Goal: Task Accomplishment & Management: Manage account settings

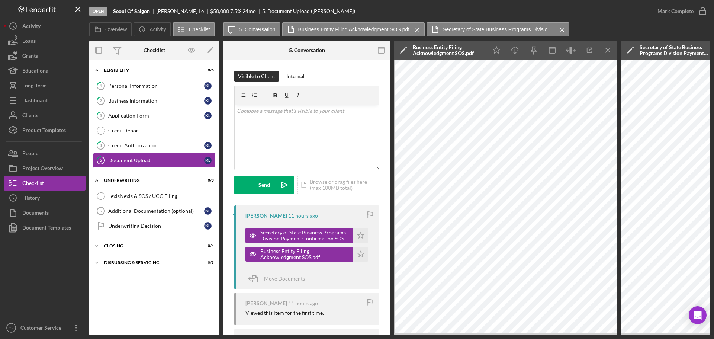
scroll to position [74, 0]
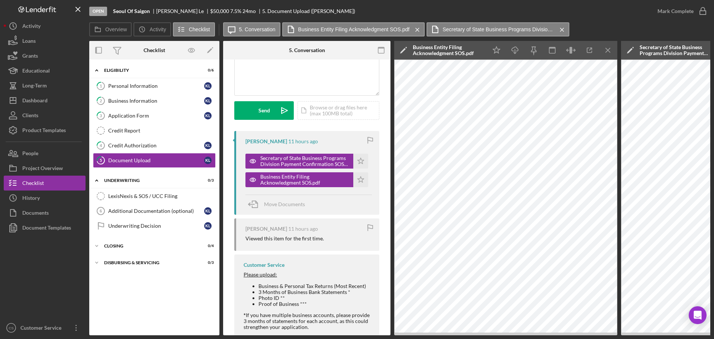
click at [54, 268] on div at bounding box center [45, 277] width 82 height 85
click at [56, 277] on div at bounding box center [45, 277] width 82 height 85
click at [116, 300] on div "Icon/Expander Eligibility 0 / 6 1 Personal Information K L 2 Business Informati…" at bounding box center [154, 197] width 130 height 268
click at [139, 309] on div "Icon/Expander Eligibility 0 / 6 1 Personal Information K L 2 Business Informati…" at bounding box center [154, 197] width 130 height 268
click at [152, 297] on div "Icon/Expander Eligibility 0 / 6 1 Personal Information K L 2 Business Informati…" at bounding box center [154, 197] width 130 height 268
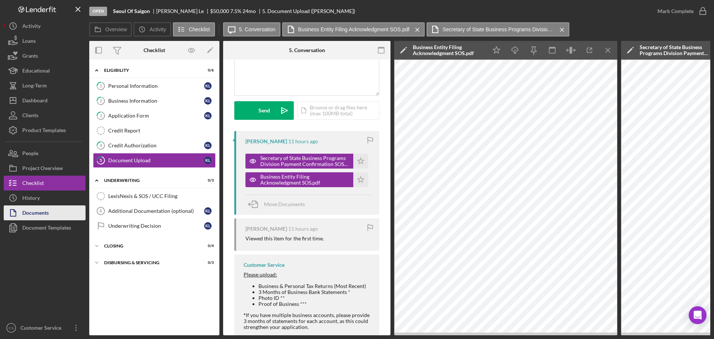
drag, startPoint x: 77, startPoint y: 263, endPoint x: 76, endPoint y: 217, distance: 46.1
click at [76, 257] on div at bounding box center [45, 277] width 82 height 85
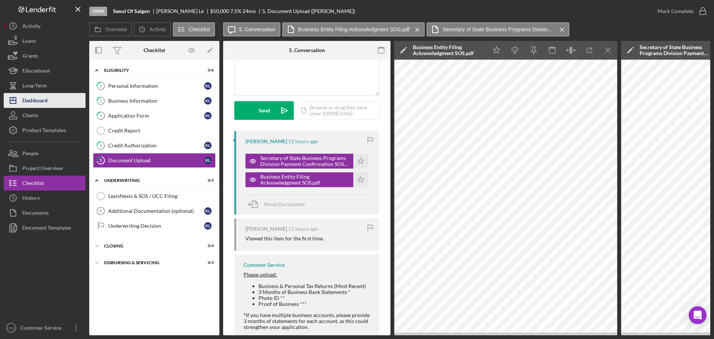
click at [41, 103] on div "Dashboard" at bounding box center [34, 101] width 25 height 17
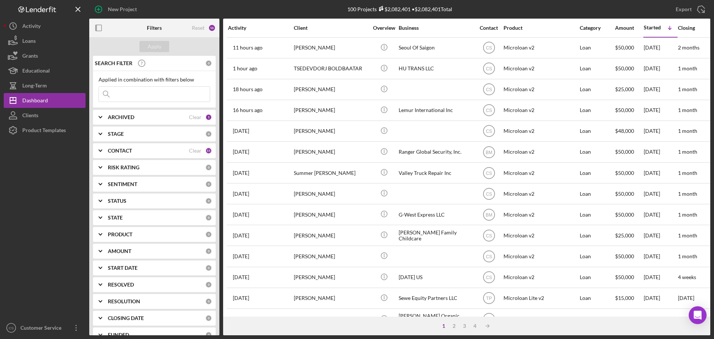
click at [57, 215] on div at bounding box center [45, 229] width 82 height 183
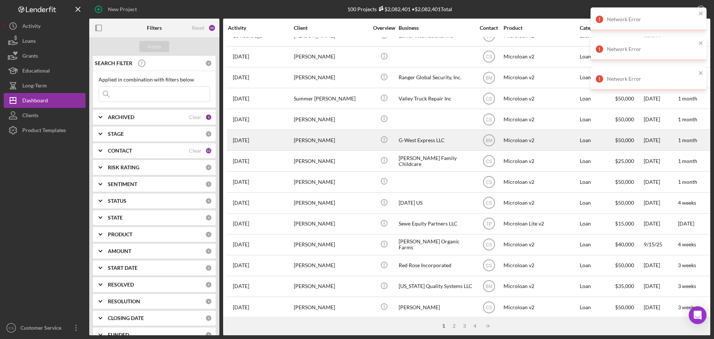
scroll to position [149, 0]
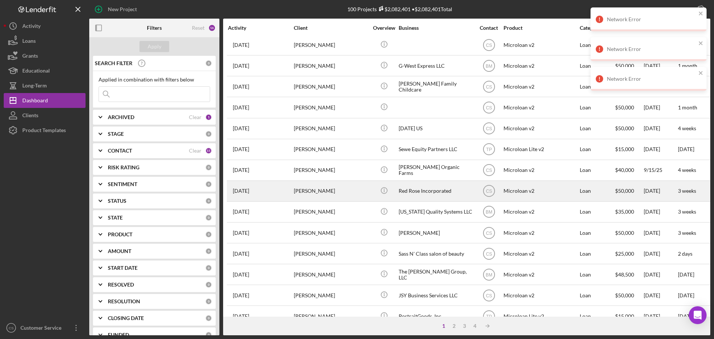
click at [360, 190] on div "[PERSON_NAME]" at bounding box center [331, 191] width 74 height 20
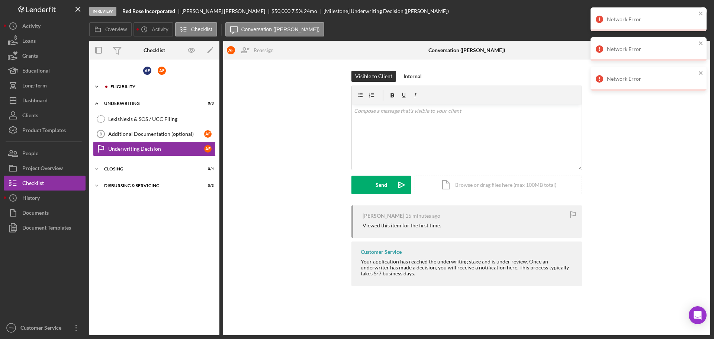
click at [157, 87] on div "Eligibility" at bounding box center [160, 86] width 100 height 4
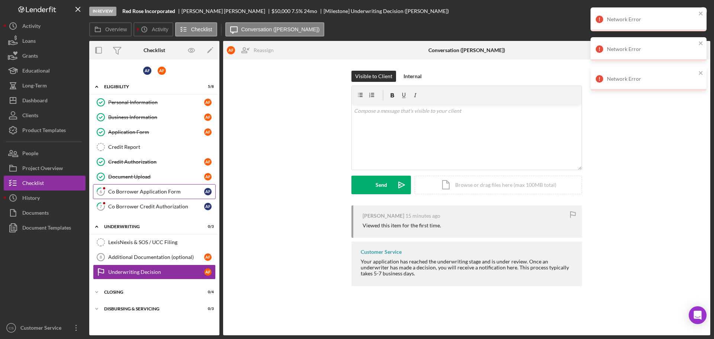
click at [166, 196] on link "6 Co Borrower Application Form A F" at bounding box center [154, 191] width 123 height 15
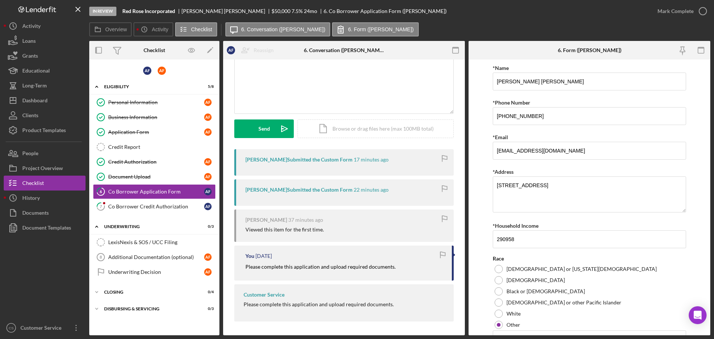
scroll to position [57, 0]
click at [183, 206] on div "Co Borrower Credit Authorization" at bounding box center [156, 206] width 96 height 6
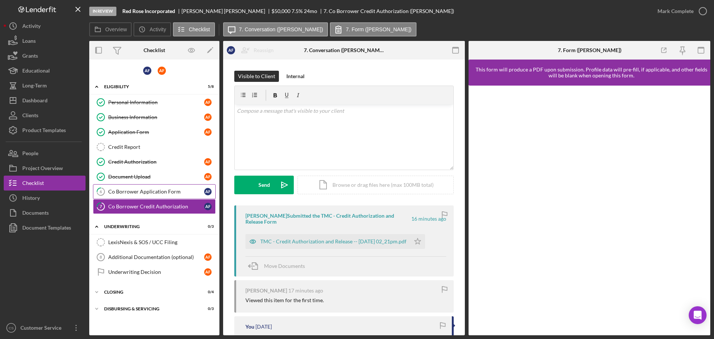
click at [151, 189] on div "Co Borrower Application Form" at bounding box center [156, 191] width 96 height 6
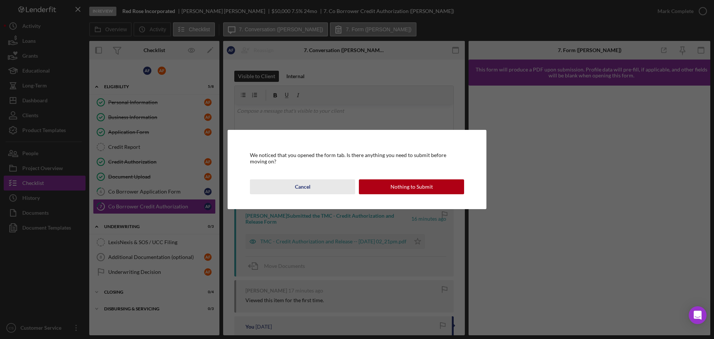
click at [305, 189] on div "Cancel" at bounding box center [303, 186] width 16 height 15
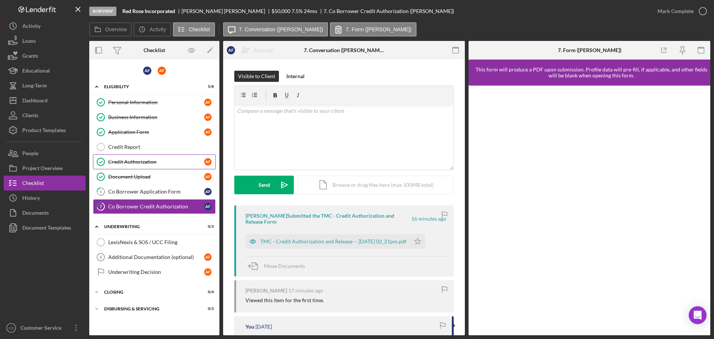
click at [159, 160] on div "Credit Authorization" at bounding box center [156, 162] width 96 height 6
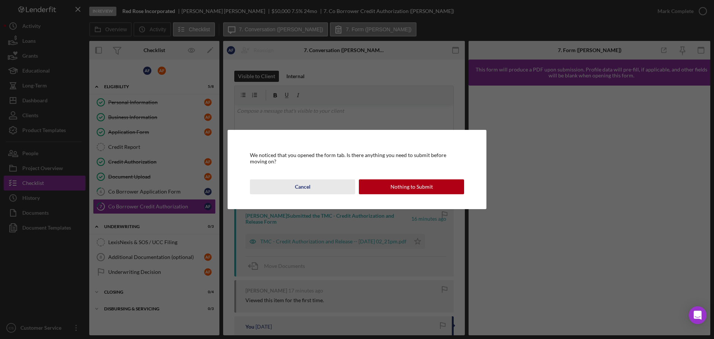
click at [314, 191] on button "Cancel" at bounding box center [302, 186] width 105 height 15
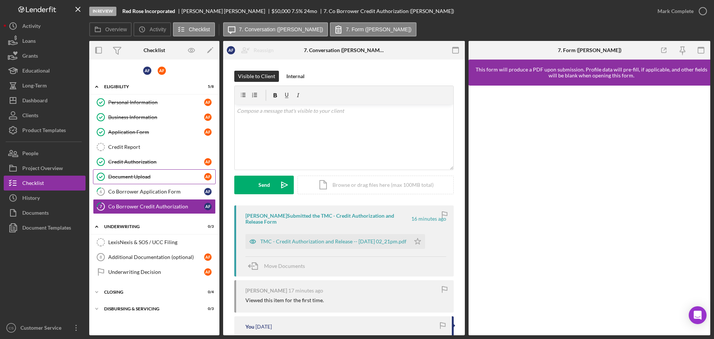
click at [168, 178] on div "Document Upload" at bounding box center [156, 177] width 96 height 6
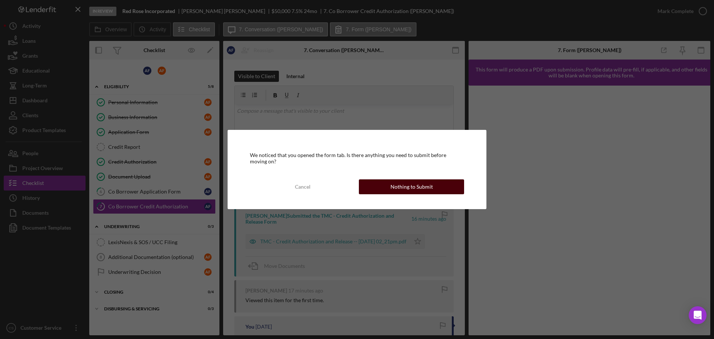
click at [368, 187] on button "Nothing to Submit" at bounding box center [411, 186] width 105 height 15
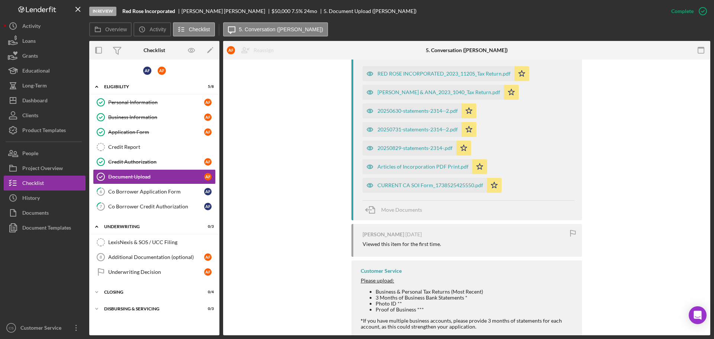
scroll to position [409, 0]
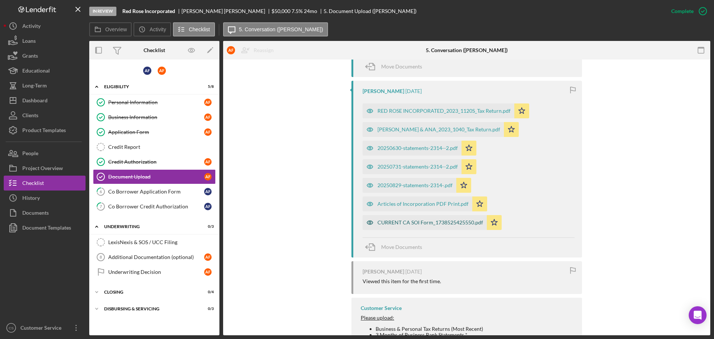
click at [422, 225] on div "CURRENT CA SOI Form_1738525425550.pdf" at bounding box center [430, 222] width 106 height 6
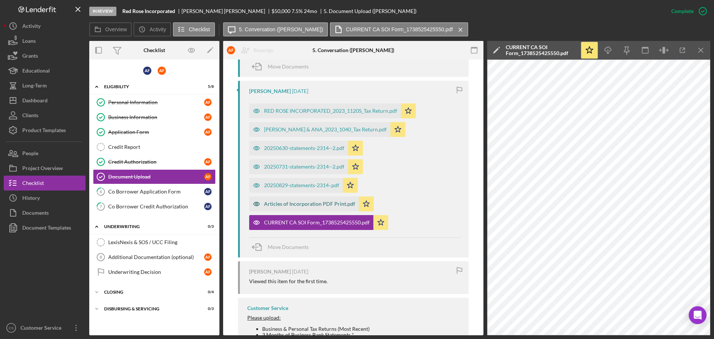
click at [296, 205] on div "Articles of Incorporation PDF Print.pdf" at bounding box center [309, 204] width 91 height 6
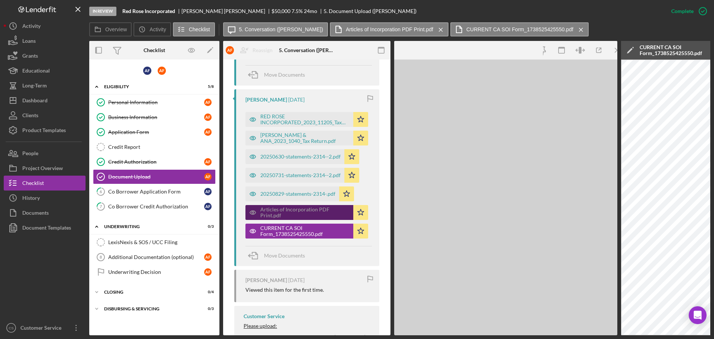
scroll to position [417, 0]
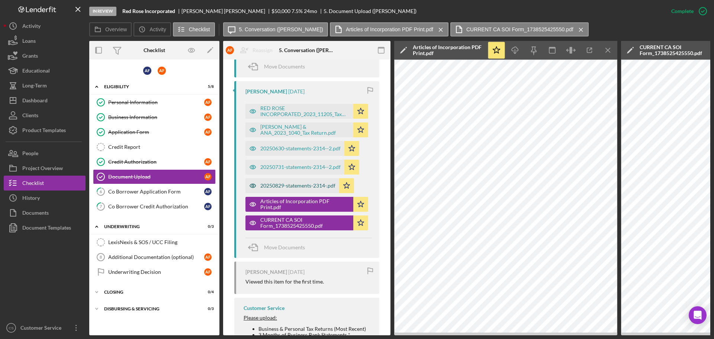
click at [296, 188] on div "20250829-statements-2314-.pdf" at bounding box center [292, 185] width 94 height 15
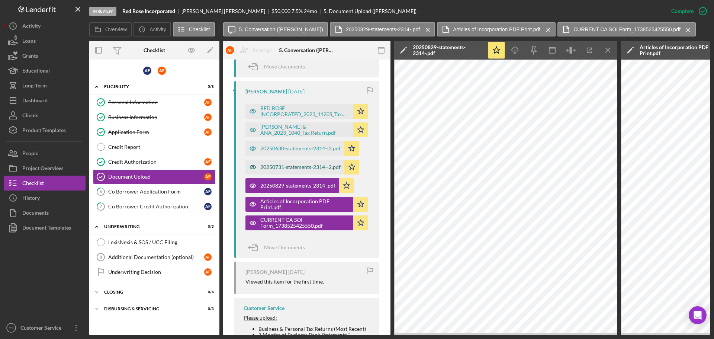
click at [296, 170] on div "20250731-statements-2314--2.pdf" at bounding box center [294, 166] width 99 height 15
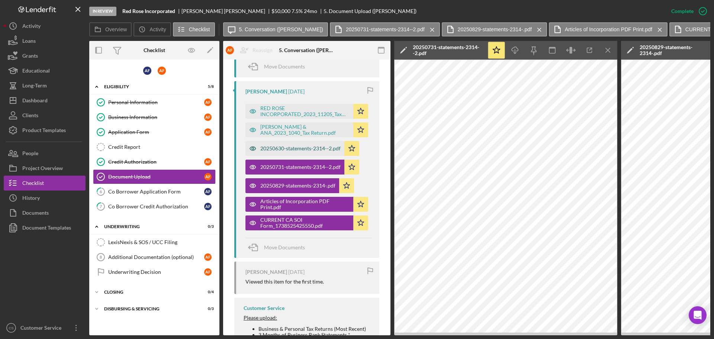
click at [294, 153] on div "20250630-statements-2314--2.pdf" at bounding box center [294, 148] width 99 height 15
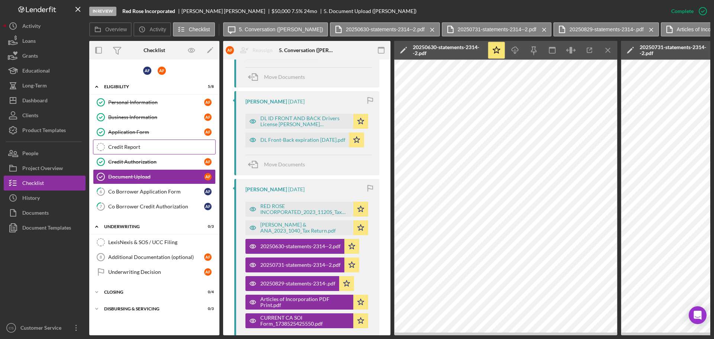
scroll to position [306, 0]
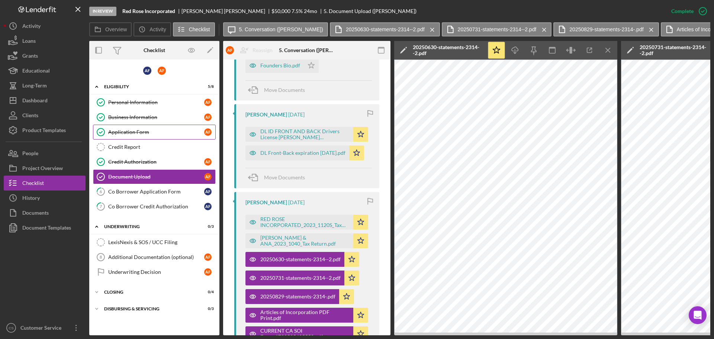
click at [163, 132] on div "Application Form" at bounding box center [156, 132] width 96 height 6
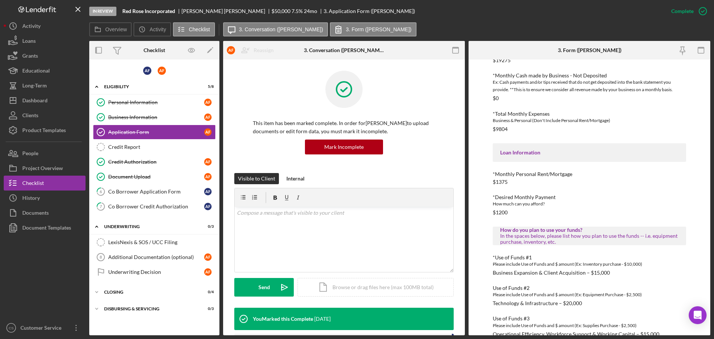
scroll to position [273, 0]
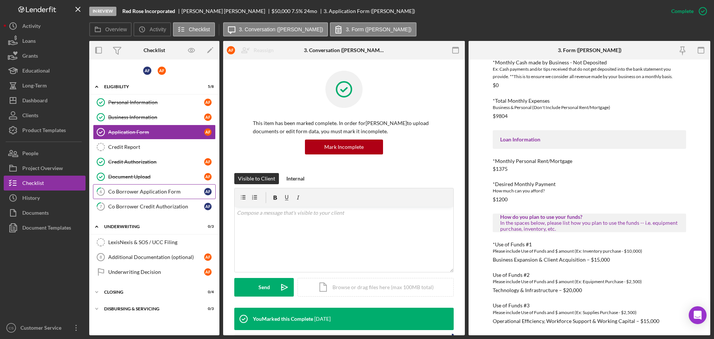
click at [142, 192] on div "Co Borrower Application Form" at bounding box center [156, 191] width 96 height 6
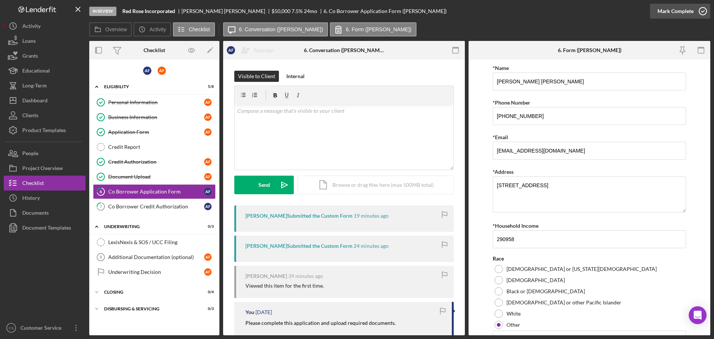
click at [701, 12] on polyline "button" at bounding box center [702, 11] width 3 height 2
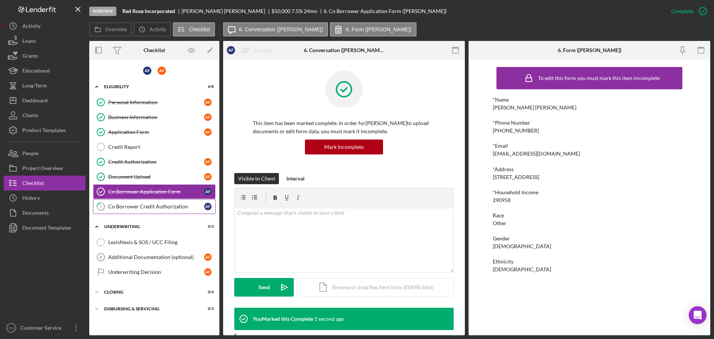
click at [131, 206] on div "Co Borrower Credit Authorization" at bounding box center [156, 206] width 96 height 6
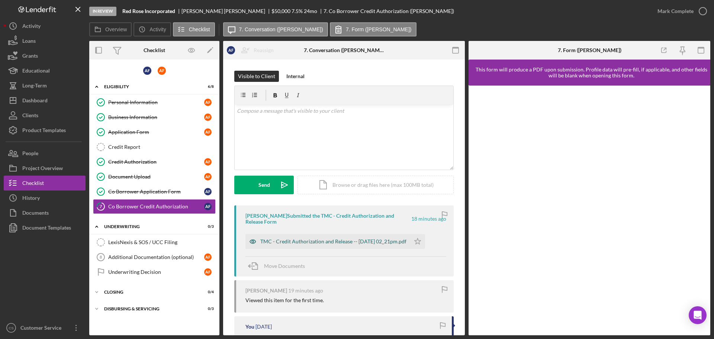
click at [362, 239] on div "TMC - Credit Authorization and Release -- [DATE] 02_21pm.pdf" at bounding box center [333, 241] width 146 height 6
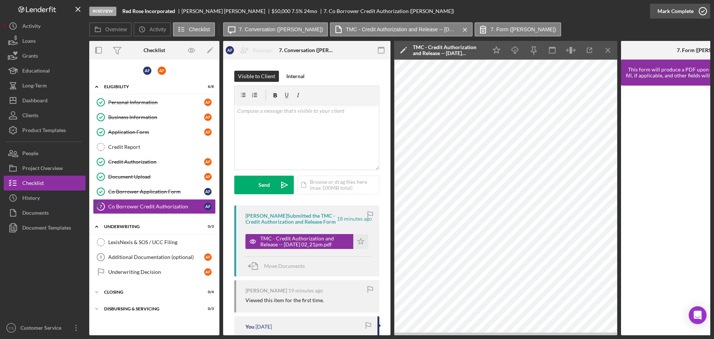
click at [701, 13] on icon "button" at bounding box center [702, 11] width 19 height 19
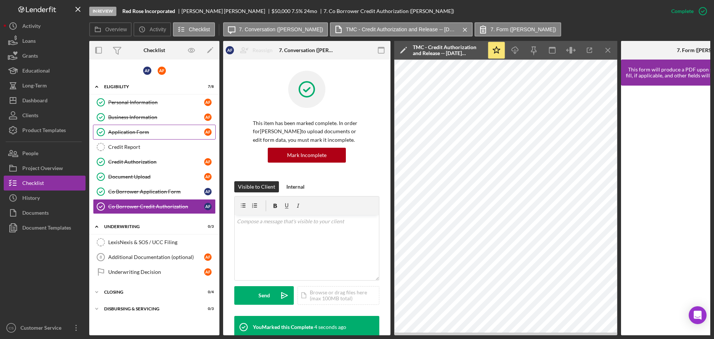
click at [167, 136] on link "Application Form Application Form A F" at bounding box center [154, 132] width 123 height 15
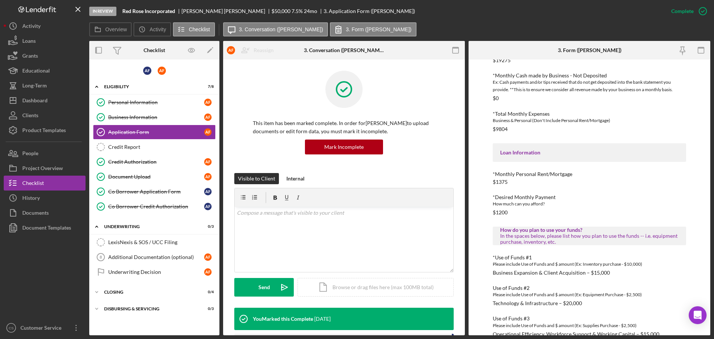
scroll to position [273, 0]
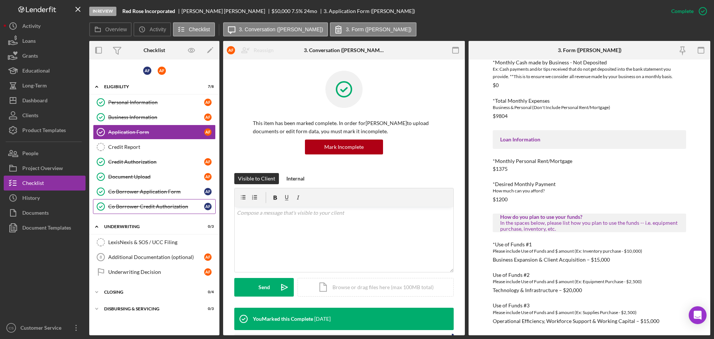
click at [164, 206] on div "Co Borrower Credit Authorization" at bounding box center [156, 206] width 96 height 6
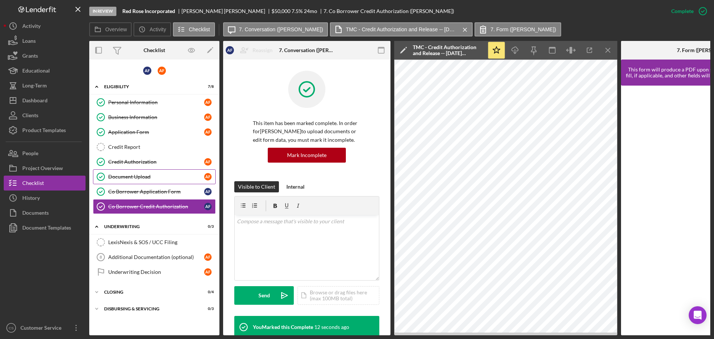
click at [165, 174] on div "Document Upload" at bounding box center [156, 177] width 96 height 6
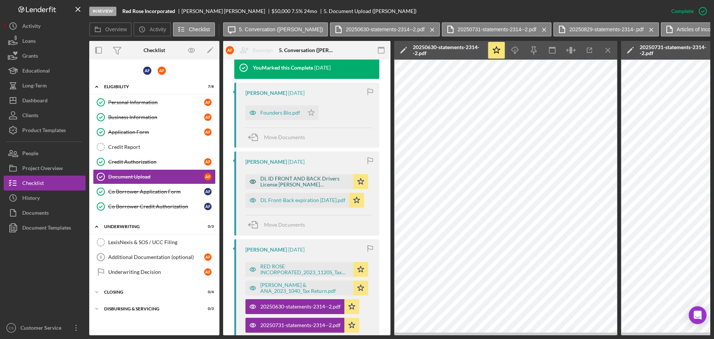
scroll to position [260, 0]
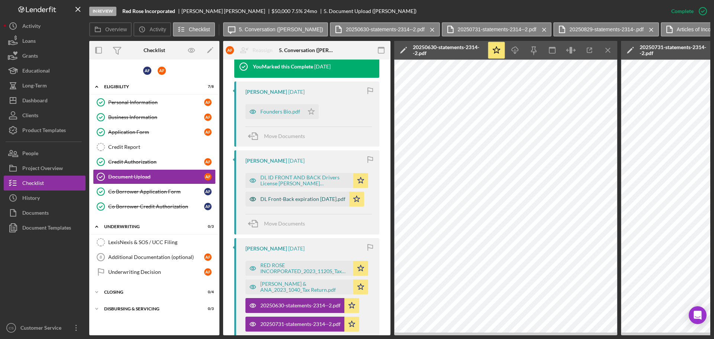
click at [290, 197] on div "DL Front-Back expiration [DATE].pdf" at bounding box center [302, 199] width 85 height 6
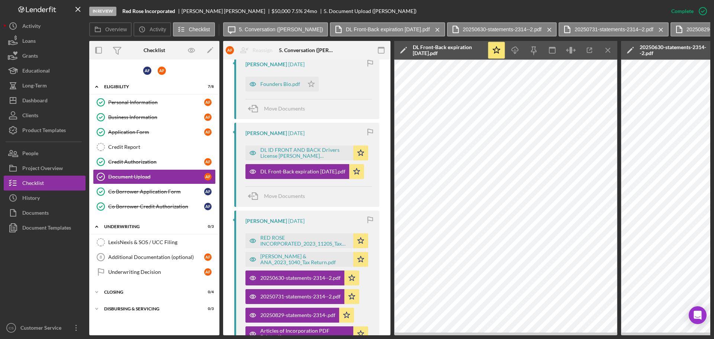
scroll to position [335, 0]
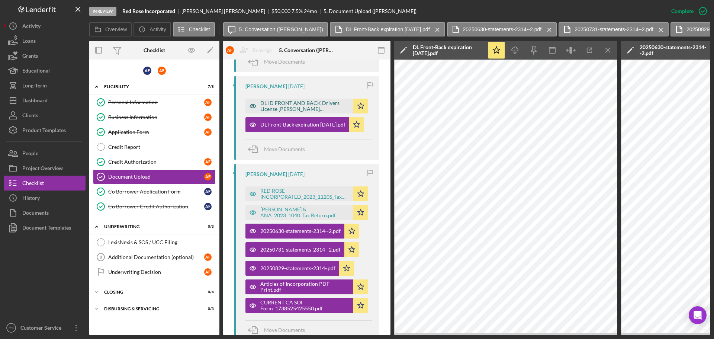
click at [292, 106] on div "DL ID FRONT AND BACK Drivers License [PERSON_NAME] [PERSON_NAME] Exp [DATE].pdf" at bounding box center [304, 106] width 89 height 12
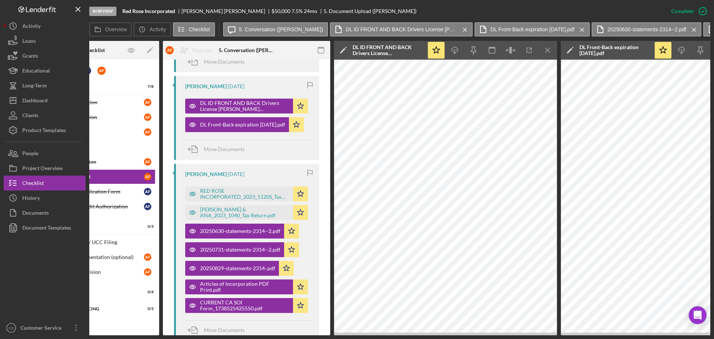
scroll to position [0, 0]
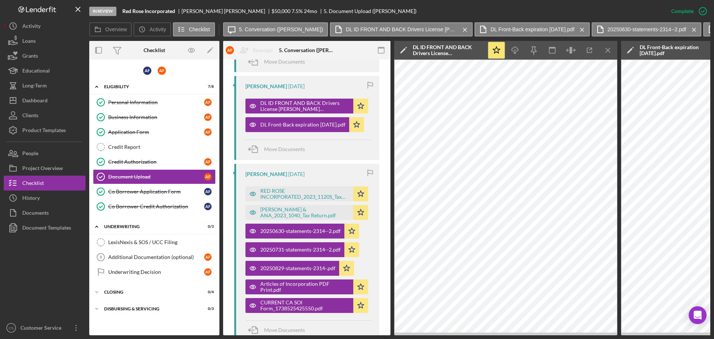
click at [604, 47] on icon "Icon/Menu Close" at bounding box center [608, 50] width 17 height 17
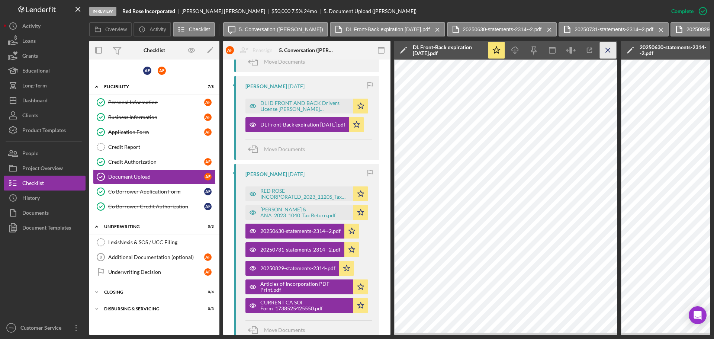
click at [604, 48] on icon "Icon/Menu Close" at bounding box center [608, 50] width 17 height 17
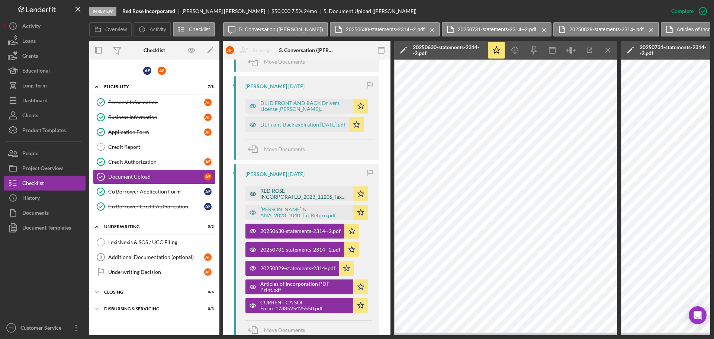
click at [305, 194] on div "RED ROSE INCORPORATED_2023_1120S_Tax Return.pdf" at bounding box center [304, 194] width 89 height 12
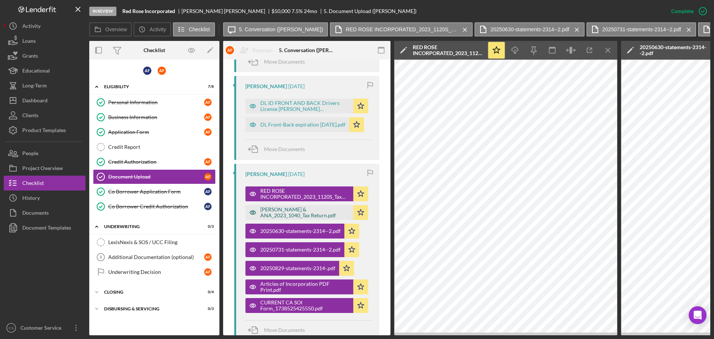
click at [296, 210] on div "[PERSON_NAME] & ANA_2023_1040_Tax Return.pdf" at bounding box center [304, 212] width 89 height 12
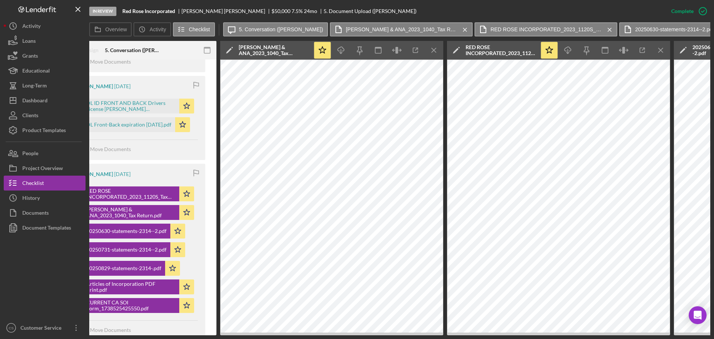
scroll to position [0, 186]
